Goal: Transaction & Acquisition: Purchase product/service

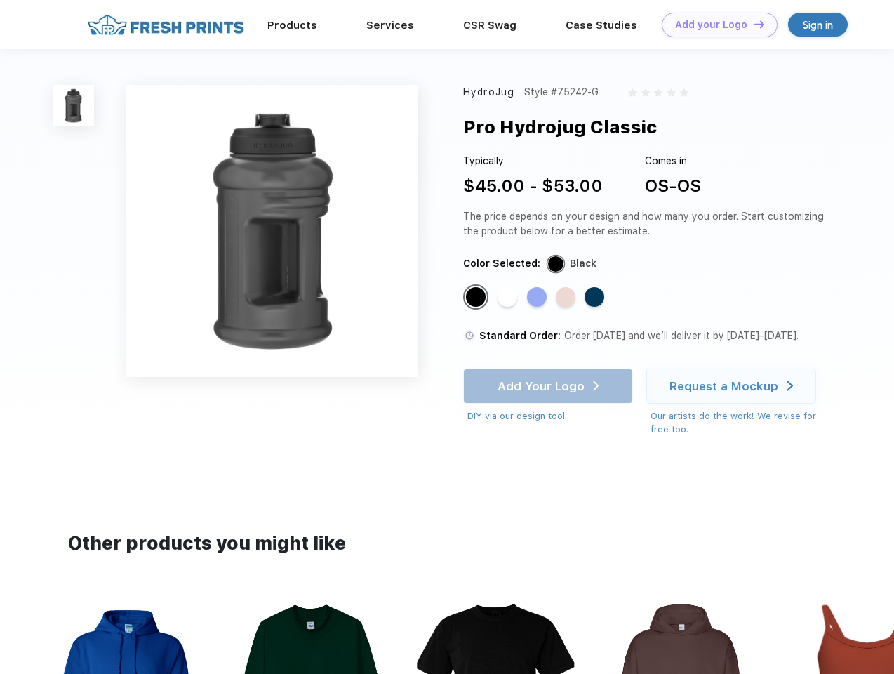
click at [715, 25] on link "Add your Logo Design Tool" at bounding box center [720, 25] width 116 height 25
click at [0, 0] on div "Design Tool" at bounding box center [0, 0] width 0 height 0
click at [753, 24] on link "Add your Logo Design Tool" at bounding box center [720, 25] width 116 height 25
click at [74, 105] on img at bounding box center [73, 105] width 41 height 41
click at [477, 298] on div "Standard Color" at bounding box center [476, 297] width 20 height 20
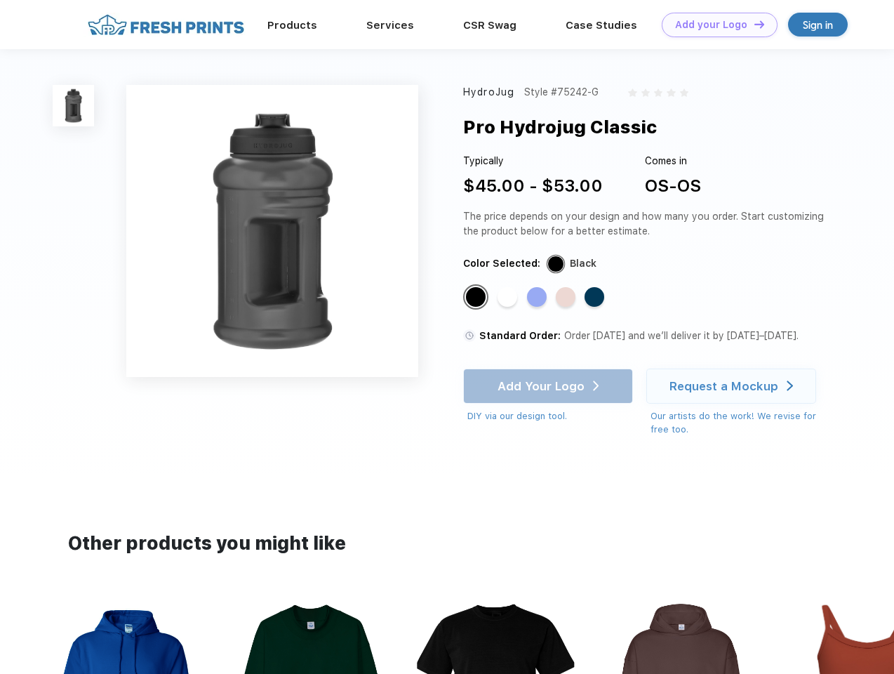
click at [509, 298] on div "Standard Color" at bounding box center [508, 297] width 20 height 20
click at [538, 298] on div "Standard Color" at bounding box center [537, 297] width 20 height 20
click at [567, 298] on div "Standard Color" at bounding box center [566, 297] width 20 height 20
click at [596, 298] on div "Standard Color" at bounding box center [595, 297] width 20 height 20
click at [550, 386] on div "Add Your Logo DIY via our design tool. Ah shoot! This product isn't up in our d…" at bounding box center [548, 395] width 170 height 55
